Goal: Task Accomplishment & Management: Manage account settings

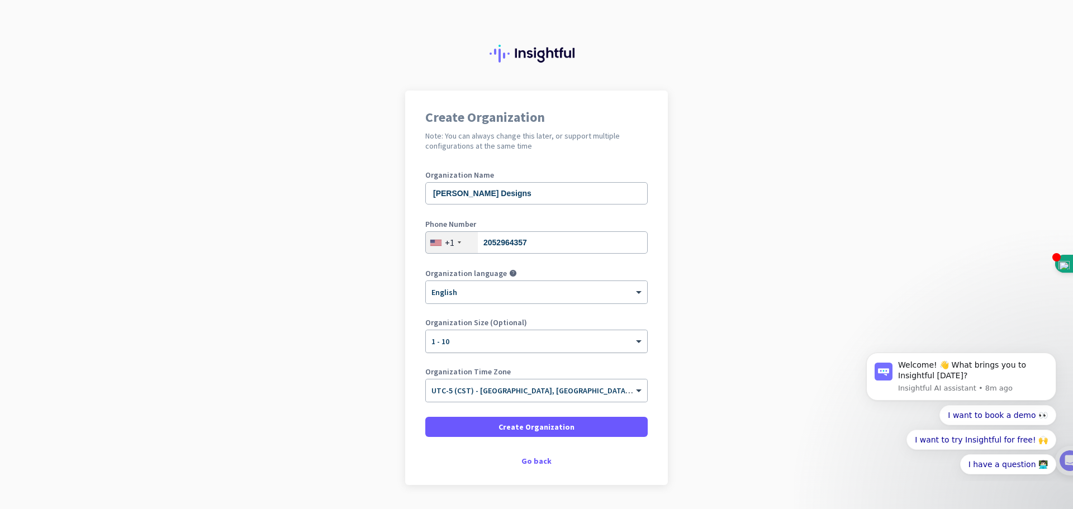
click at [546, 336] on div at bounding box center [536, 337] width 221 height 9
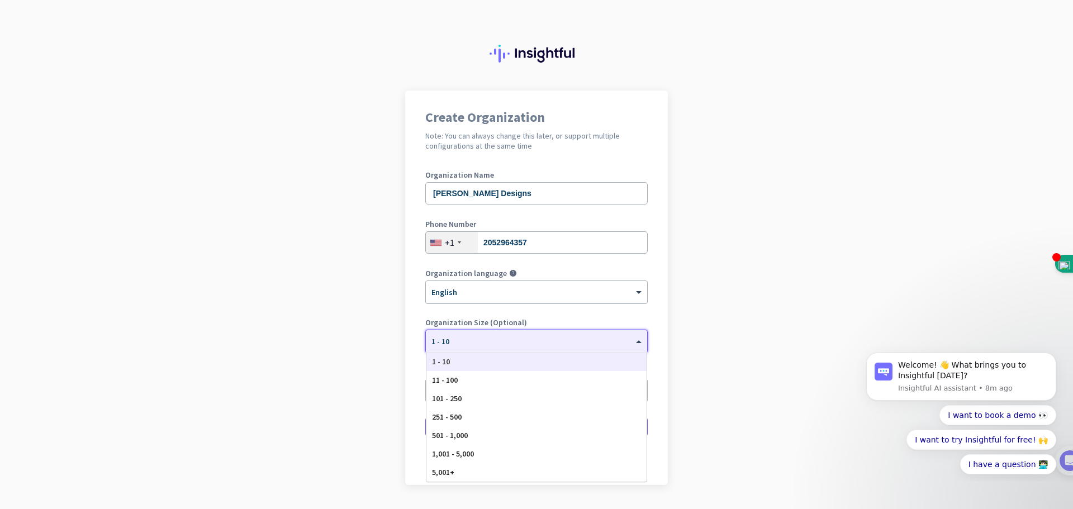
click at [546, 336] on div at bounding box center [536, 337] width 221 height 9
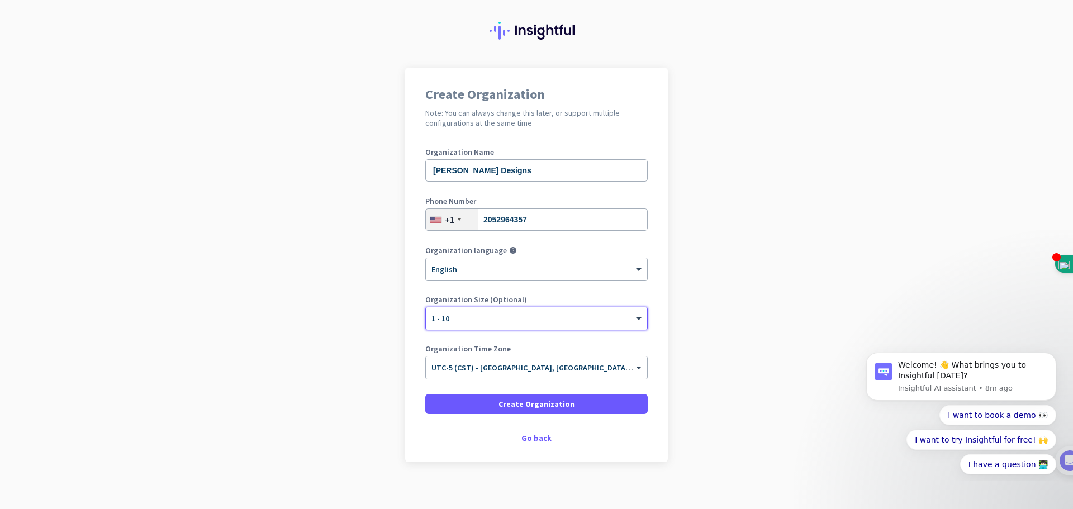
scroll to position [32, 0]
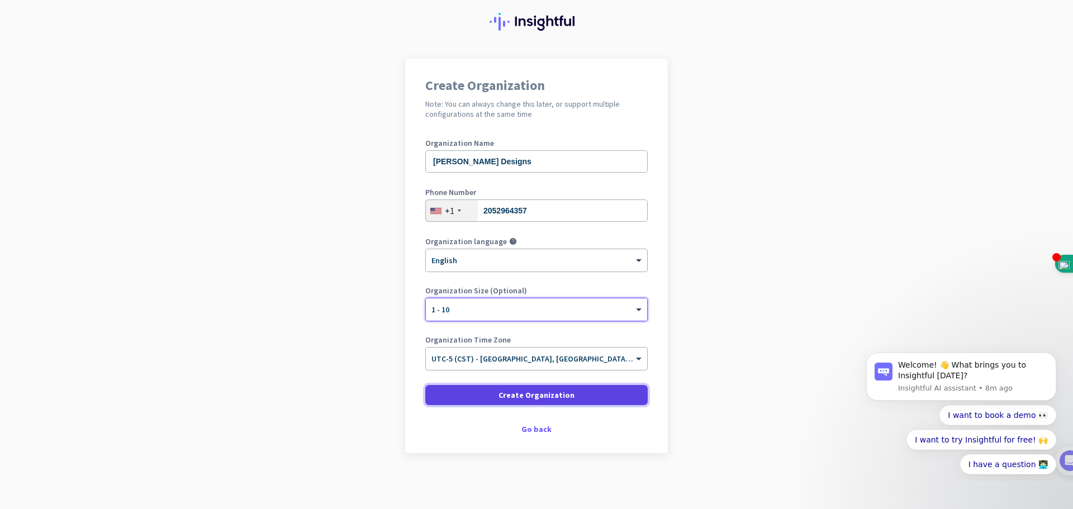
click at [577, 396] on span at bounding box center [536, 395] width 222 height 27
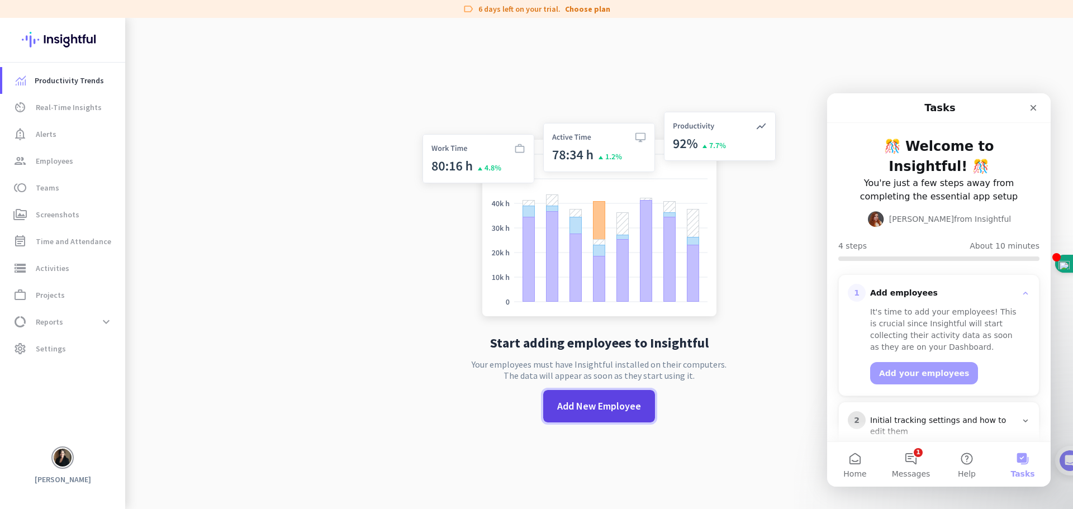
click at [600, 407] on span "Add New Employee" at bounding box center [599, 406] width 84 height 15
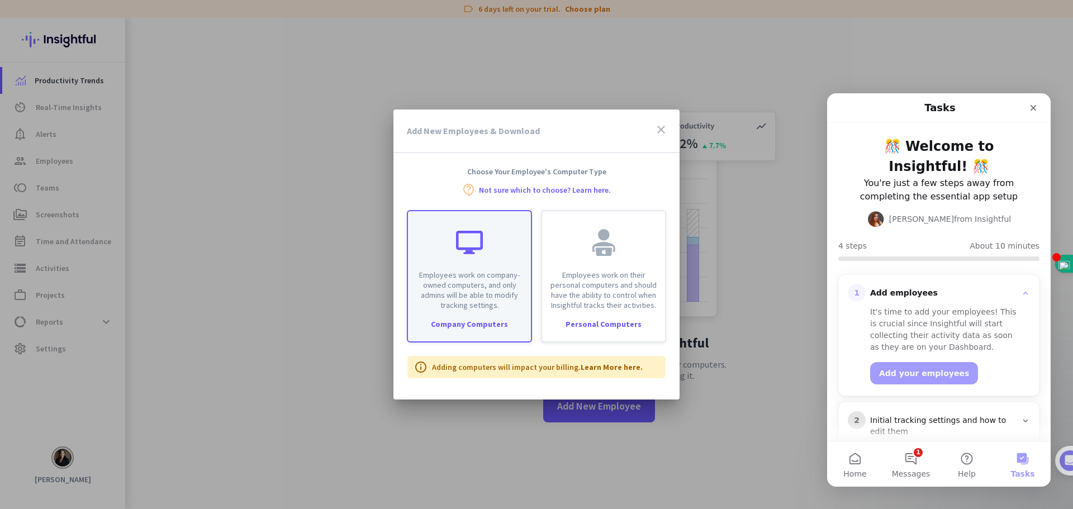
click at [490, 282] on p "Employees work on company-owned computers, and only admins will be able to modi…" at bounding box center [470, 290] width 110 height 40
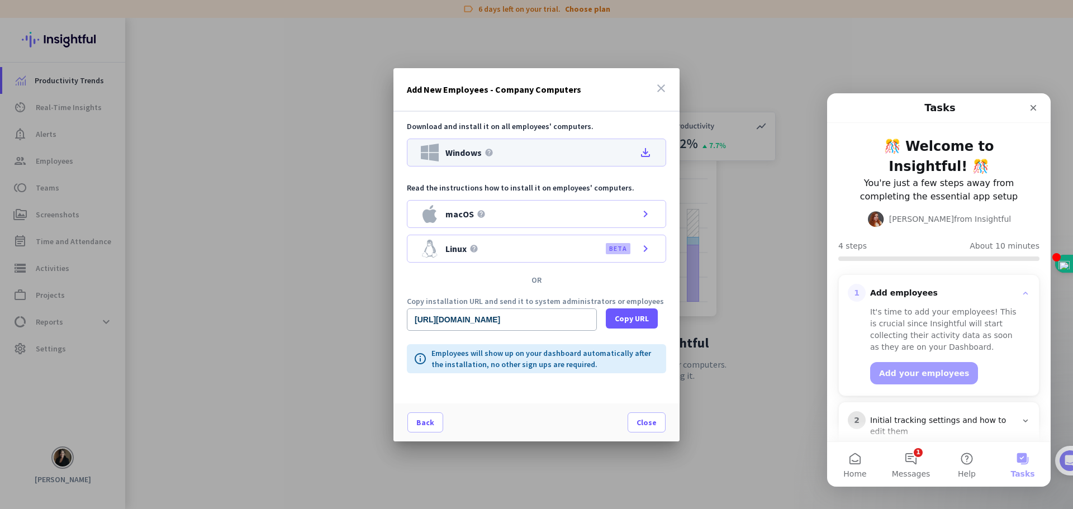
click at [477, 153] on span "Windows" at bounding box center [463, 152] width 36 height 9
click at [544, 322] on input "[URL][DOMAIN_NAME]" at bounding box center [502, 319] width 190 height 22
click at [633, 316] on span "Copy URL" at bounding box center [632, 318] width 34 height 11
type textarea "[URL][DOMAIN_NAME]"
click at [648, 151] on icon "file_download" at bounding box center [645, 152] width 13 height 13
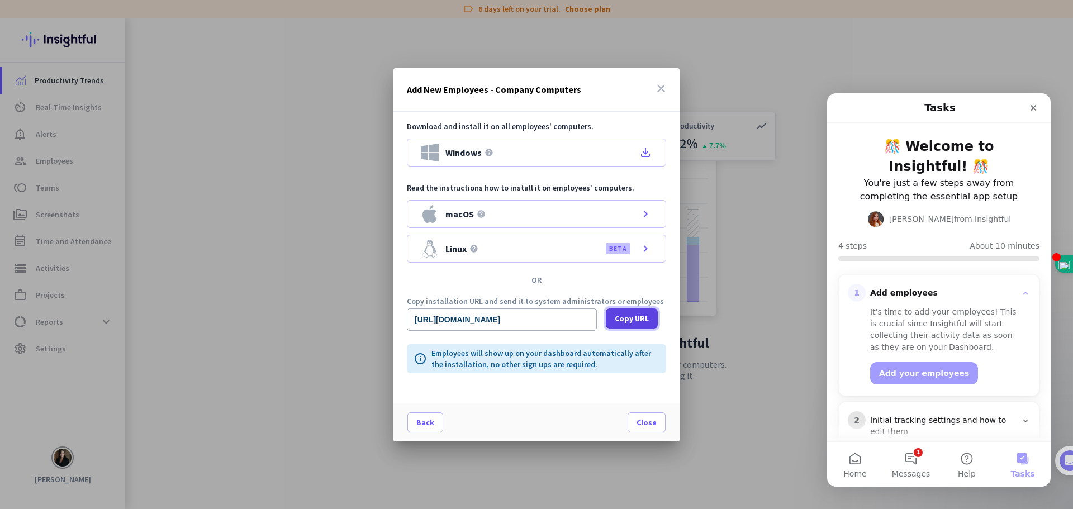
click at [637, 316] on span "Copy URL" at bounding box center [632, 318] width 34 height 11
click at [650, 420] on span "Close" at bounding box center [646, 422] width 20 height 11
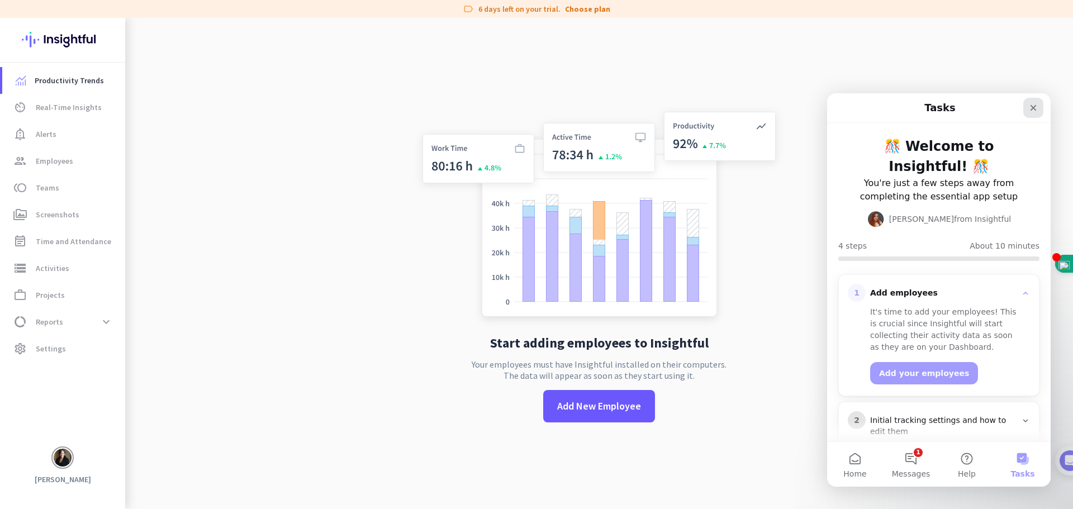
click at [1035, 107] on icon "Close" at bounding box center [1033, 108] width 6 height 6
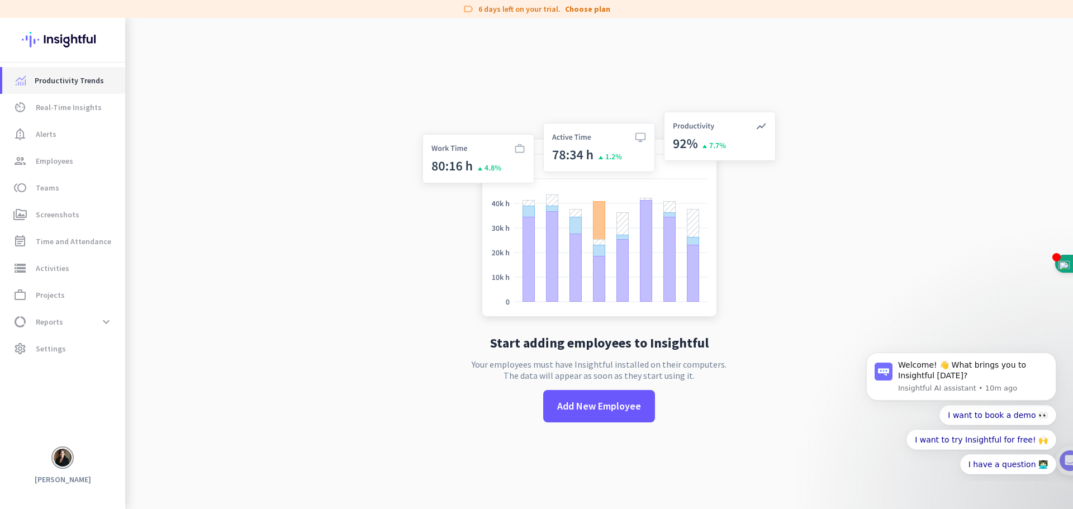
click at [75, 81] on span "Productivity Trends" at bounding box center [69, 80] width 69 height 13
click at [59, 103] on span "Real-Time Insights" at bounding box center [69, 107] width 66 height 13
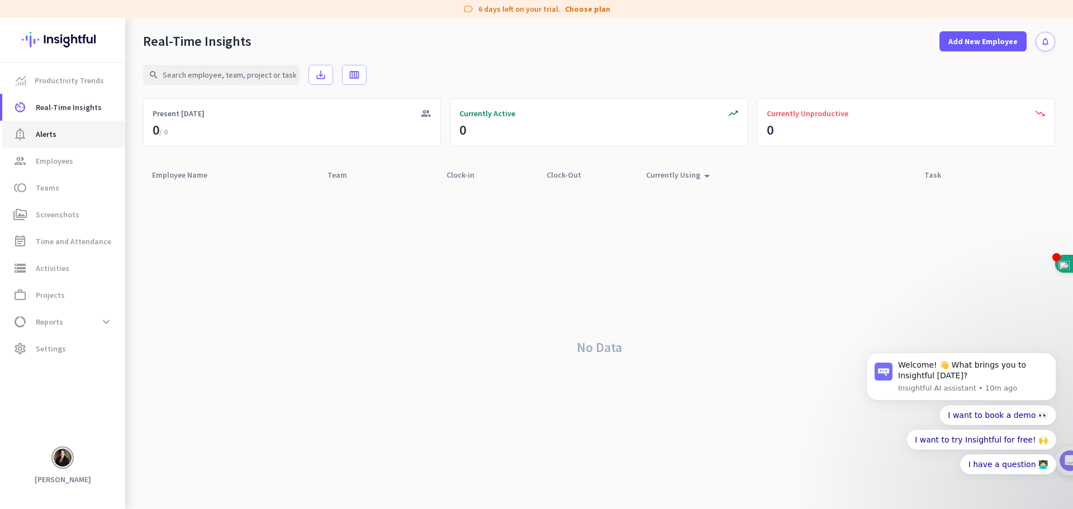
click at [51, 132] on span "Alerts" at bounding box center [46, 133] width 21 height 13
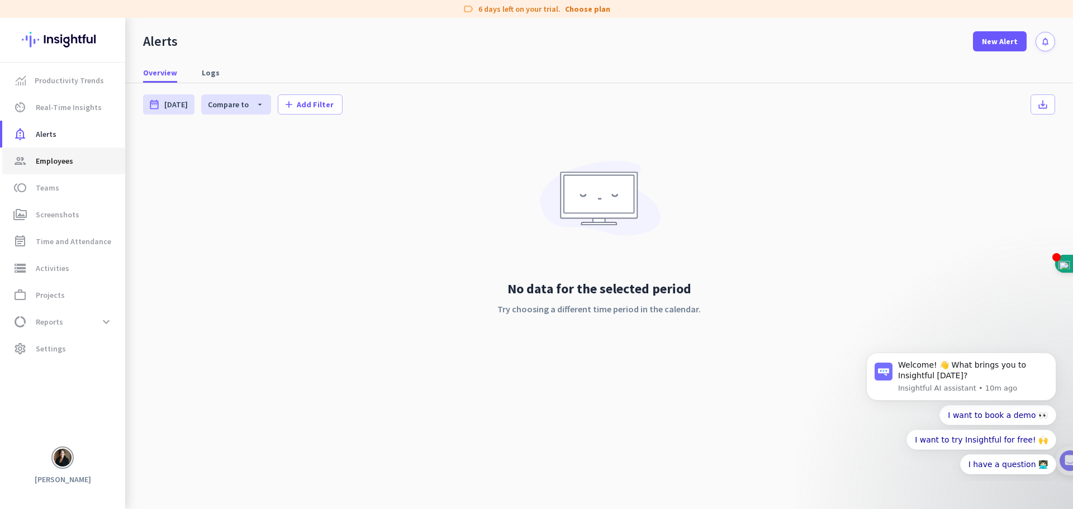
click at [33, 161] on span "group Employees" at bounding box center [63, 160] width 105 height 13
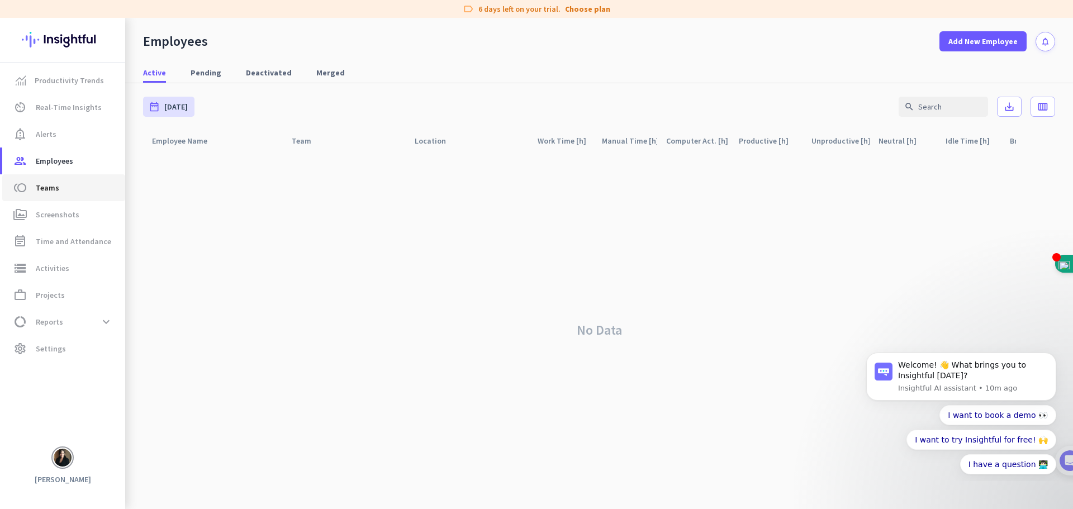
click at [44, 189] on span "Teams" at bounding box center [47, 187] width 23 height 13
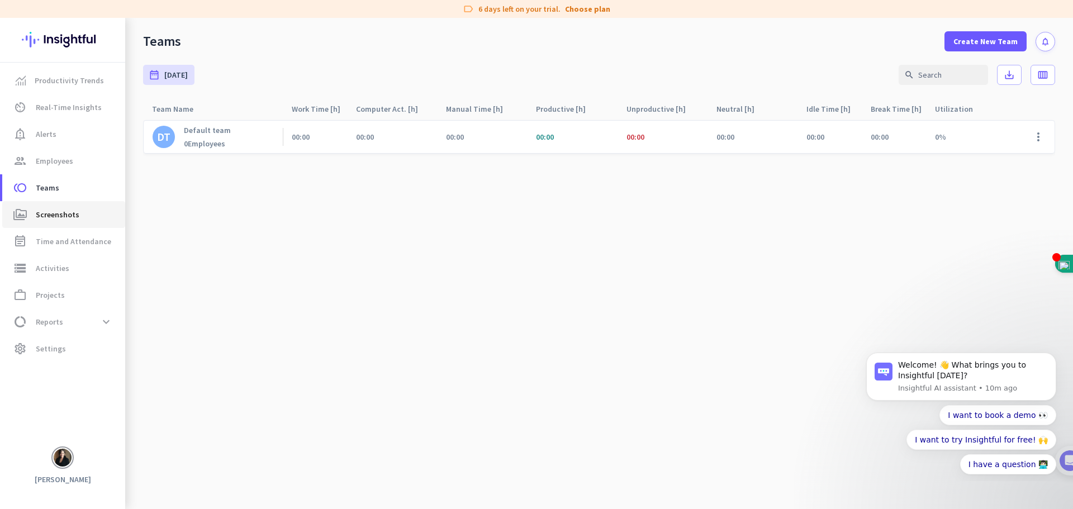
click at [52, 216] on span "Screenshots" at bounding box center [58, 214] width 44 height 13
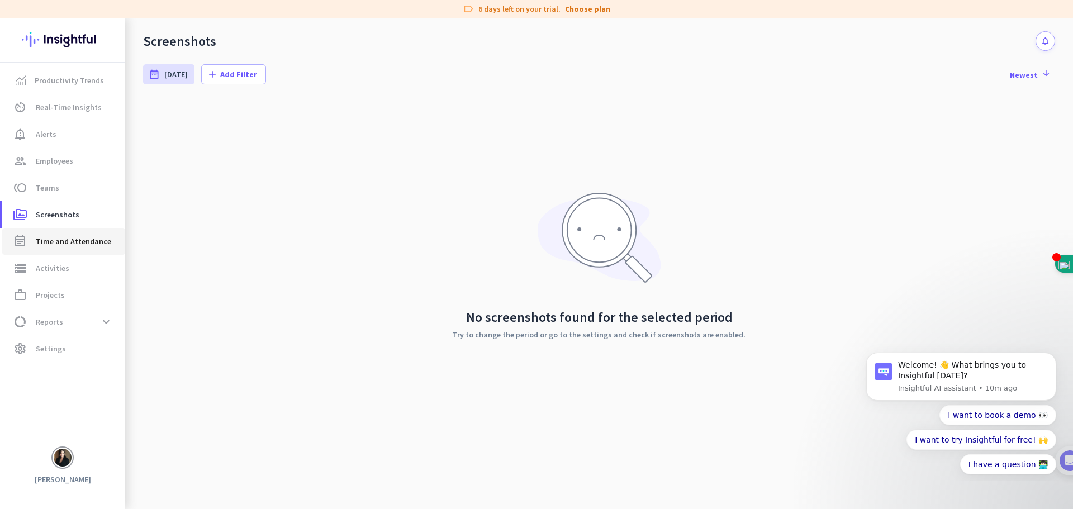
click at [71, 241] on span "Time and Attendance" at bounding box center [73, 241] width 75 height 13
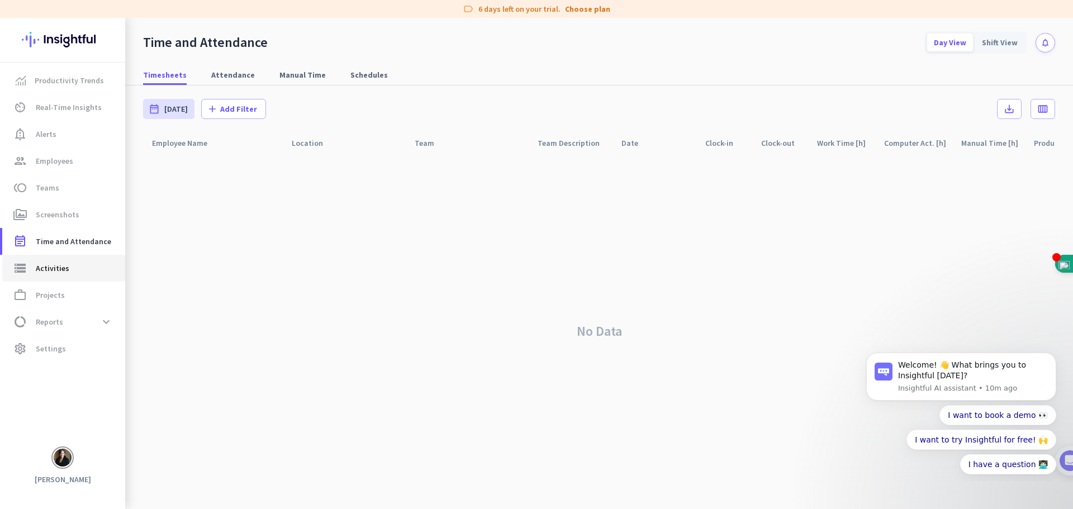
click at [55, 262] on span "Activities" at bounding box center [53, 268] width 34 height 13
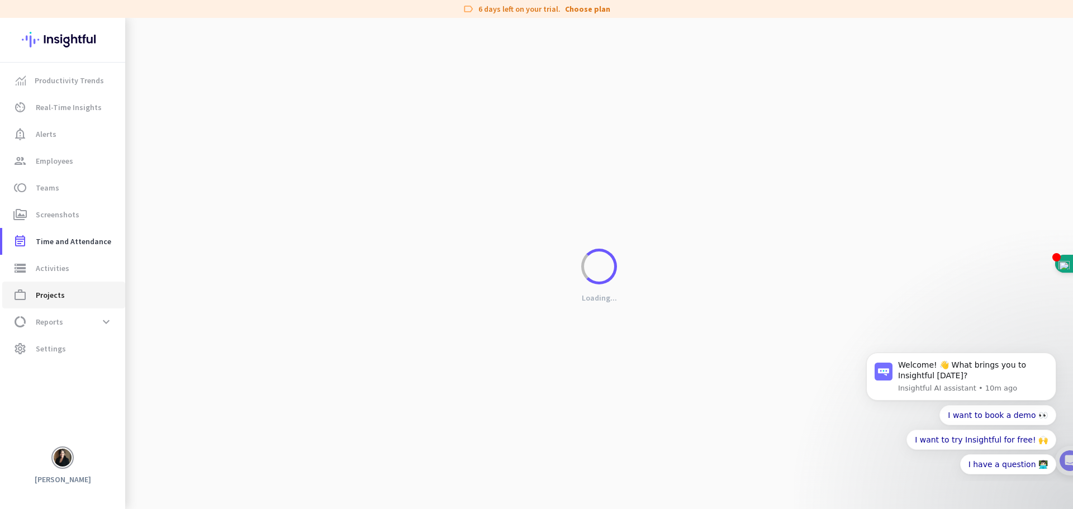
click at [48, 292] on span "Projects" at bounding box center [50, 294] width 29 height 13
type input "[DATE] - [DATE]"
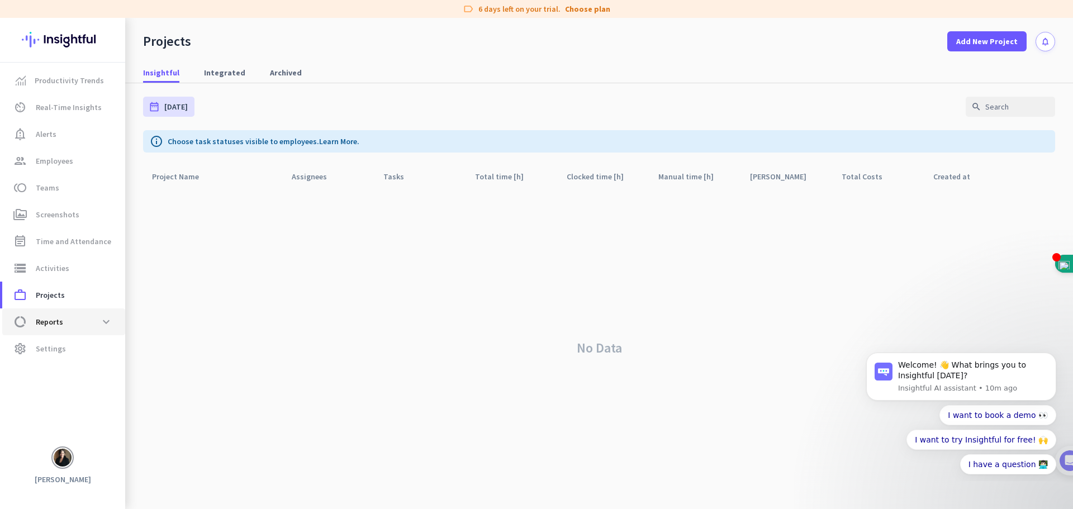
drag, startPoint x: 55, startPoint y: 321, endPoint x: 58, endPoint y: 334, distance: 13.2
click at [55, 321] on span "Reports" at bounding box center [49, 321] width 27 height 13
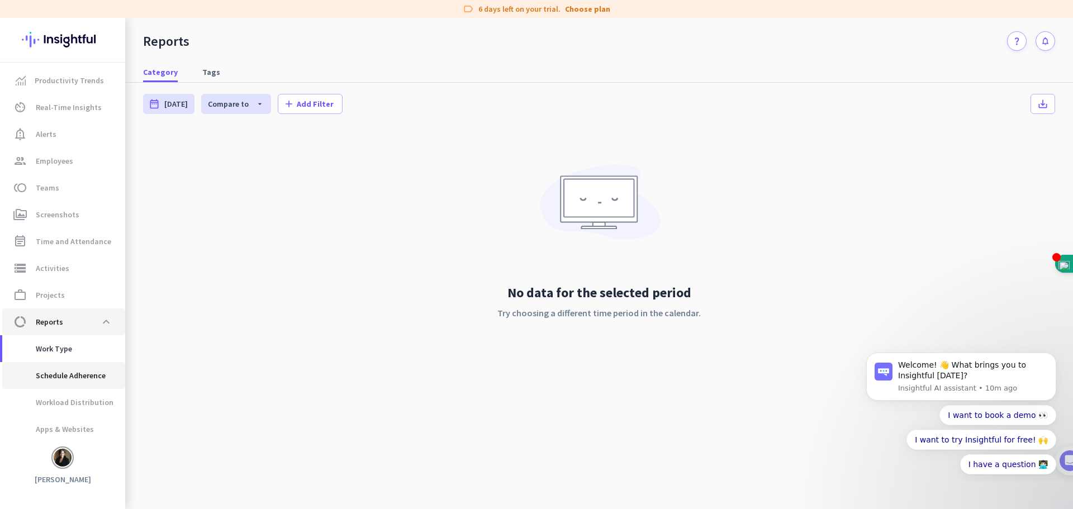
scroll to position [23, 0]
